Goal: Transaction & Acquisition: Subscribe to service/newsletter

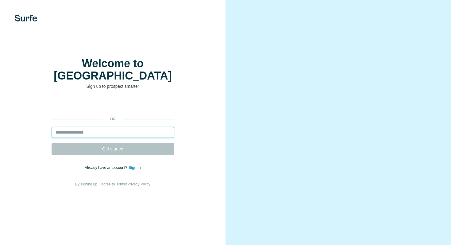
click at [103, 127] on input "email" at bounding box center [113, 132] width 123 height 11
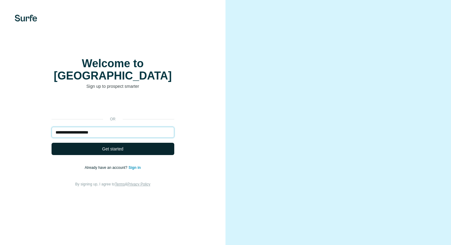
type input "**********"
click at [107, 146] on span "Get started" at bounding box center [112, 149] width 21 height 6
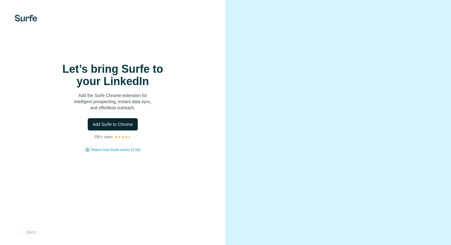
click at [121, 125] on span "Add Surfe to Chrome" at bounding box center [113, 124] width 40 height 6
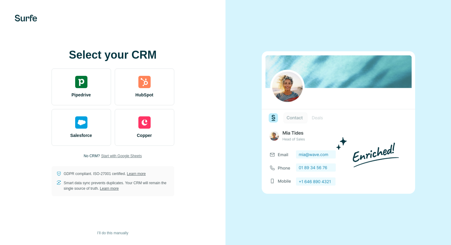
click at [111, 155] on span "Start with Google Sheets" at bounding box center [121, 156] width 41 height 6
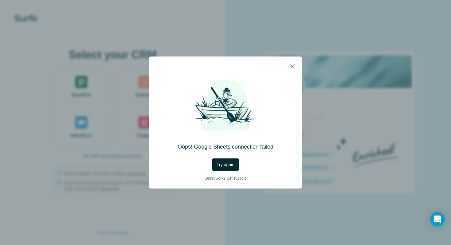
click at [232, 165] on span "Try again" at bounding box center [226, 164] width 18 height 6
